Goal: Transaction & Acquisition: Purchase product/service

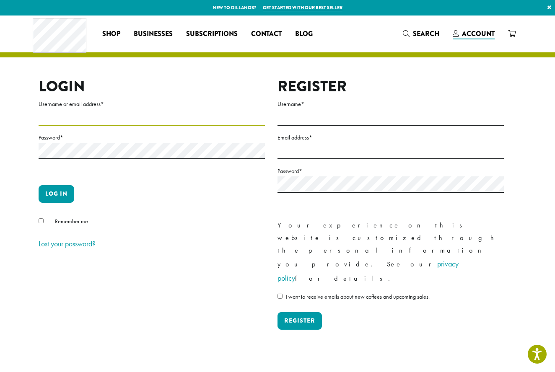
type input "**********"
click at [157, 189] on p "Log in" at bounding box center [152, 197] width 226 height 24
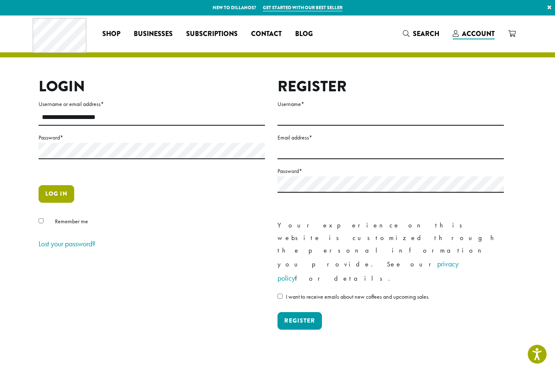
click at [60, 190] on button "Log in" at bounding box center [57, 194] width 36 height 18
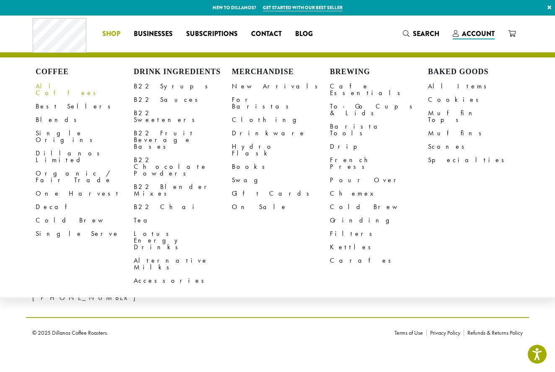
click at [52, 87] on link "All Coffees" at bounding box center [85, 90] width 98 height 20
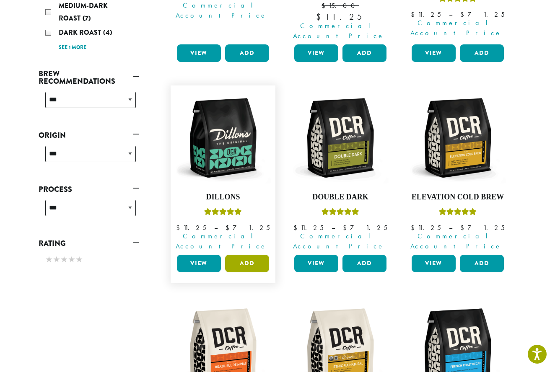
scroll to position [270, 0]
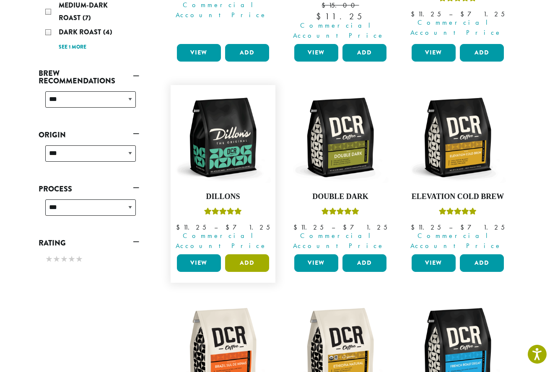
click at [249, 254] on button "Add" at bounding box center [247, 263] width 44 height 18
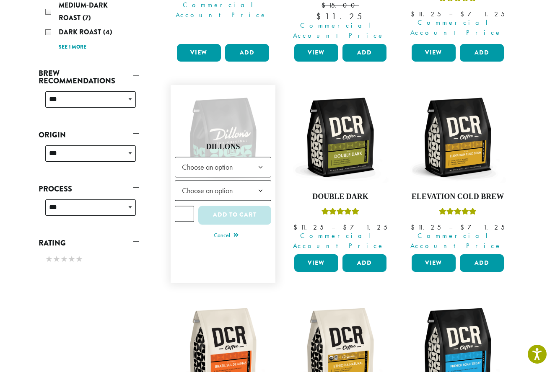
click at [260, 157] on b at bounding box center [260, 167] width 21 height 21
click at [259, 181] on b at bounding box center [260, 191] width 21 height 21
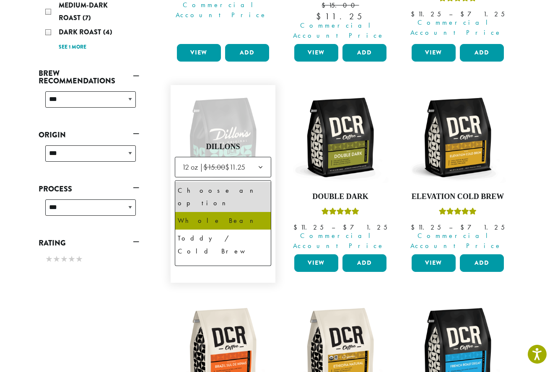
select select "*********"
select select "**********"
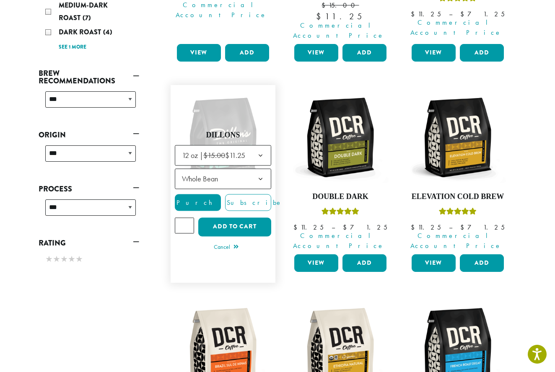
click at [188, 218] on input "*" at bounding box center [184, 226] width 19 height 16
type input "*"
click at [188, 218] on input "*" at bounding box center [184, 226] width 19 height 16
click at [241, 218] on button "Add to cart" at bounding box center [234, 227] width 73 height 19
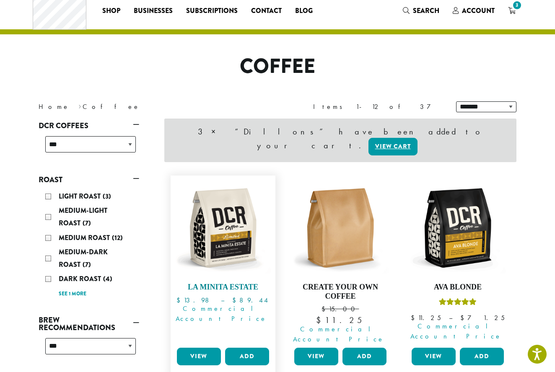
scroll to position [26, 0]
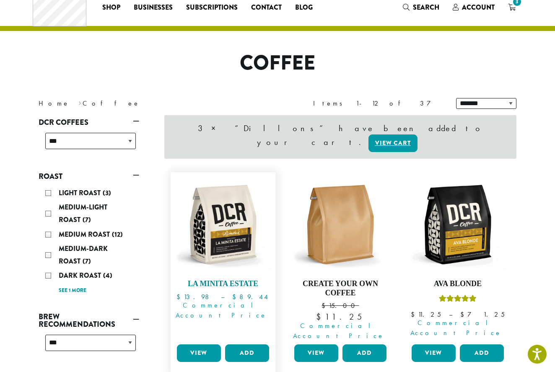
click at [231, 220] on img at bounding box center [223, 224] width 96 height 96
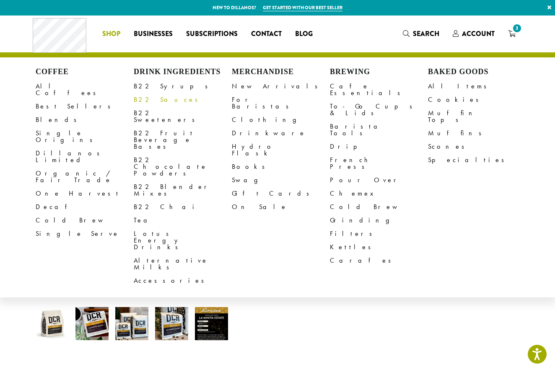
click at [158, 101] on link "B22 Sauces" at bounding box center [183, 99] width 98 height 13
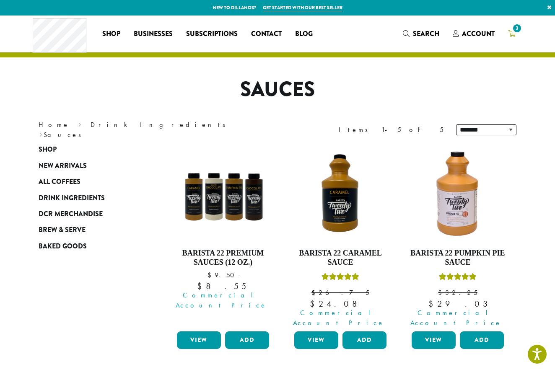
click at [511, 34] on icon "3" at bounding box center [512, 33] width 8 height 7
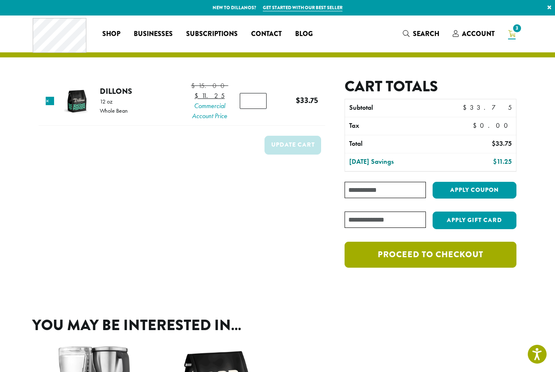
click at [451, 254] on link "Proceed to checkout" at bounding box center [431, 255] width 172 height 26
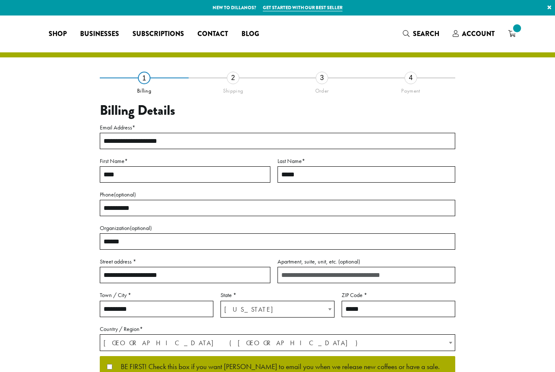
select select "**"
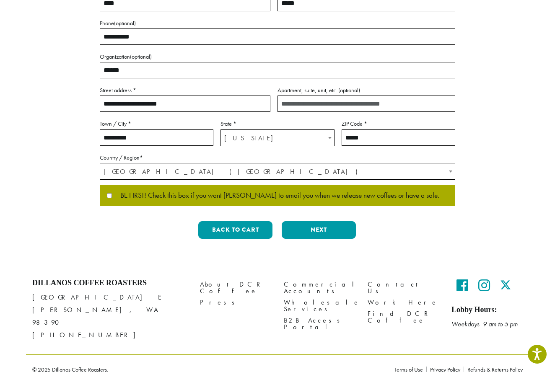
scroll to position [171, 0]
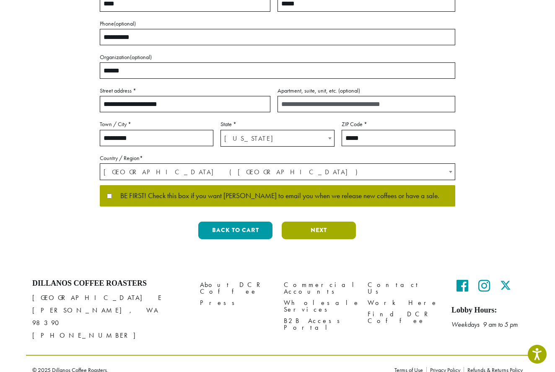
click at [319, 227] on button "Next" at bounding box center [319, 231] width 74 height 18
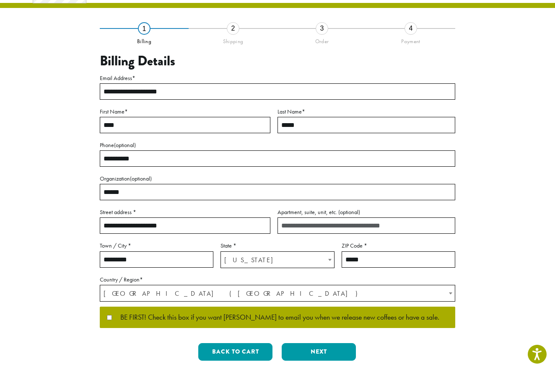
scroll to position [0, 0]
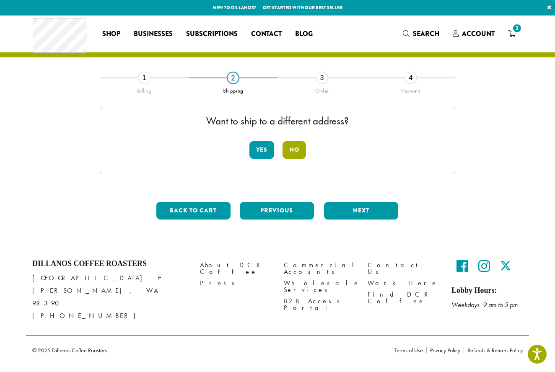
click at [292, 147] on button "No" at bounding box center [293, 150] width 23 height 18
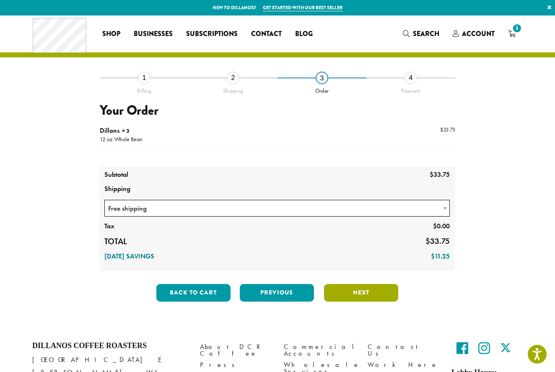
click at [358, 289] on button "Next" at bounding box center [361, 293] width 74 height 18
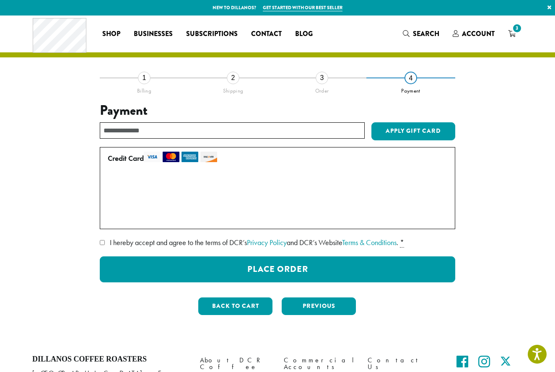
click at [272, 263] on button "Place Order" at bounding box center [277, 270] width 355 height 26
